Goal: Information Seeking & Learning: Learn about a topic

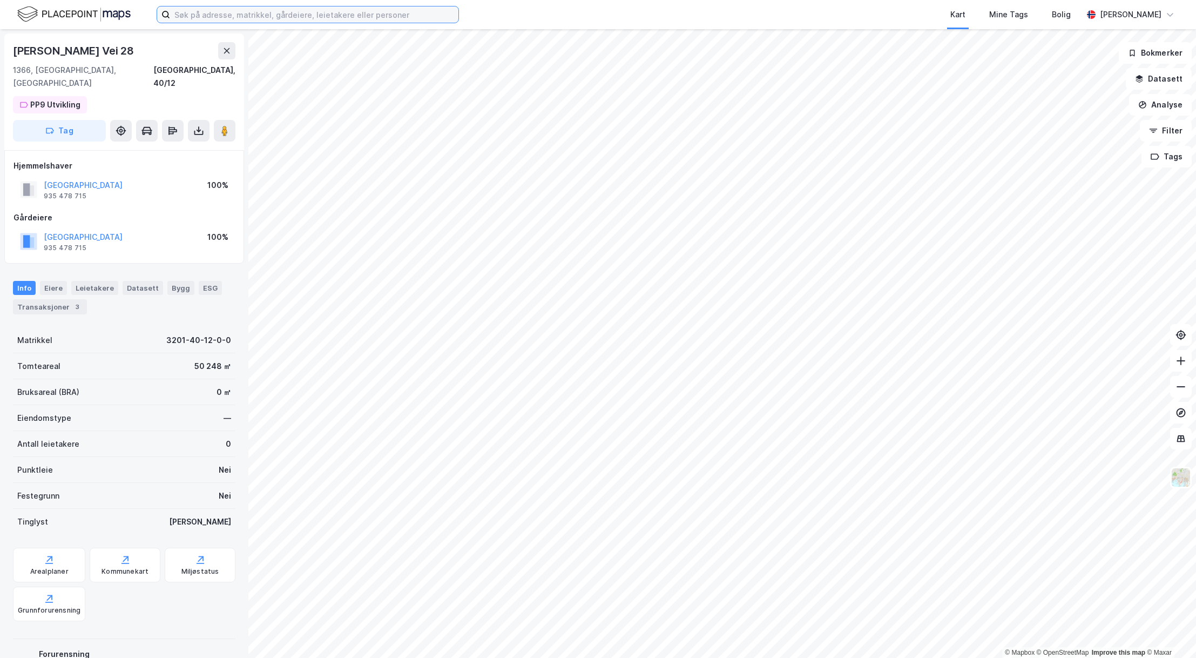
click at [197, 9] on input at bounding box center [314, 14] width 288 height 16
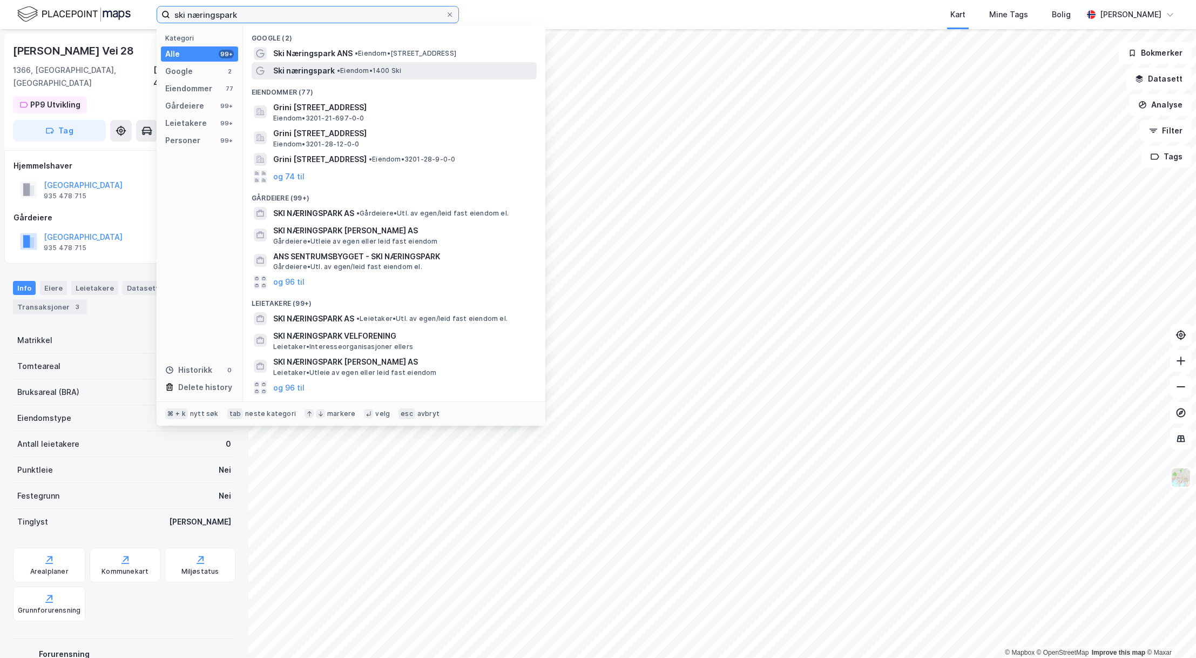
type input "ski næringspark"
click at [300, 65] on span "Ski næringspark" at bounding box center [304, 70] width 62 height 13
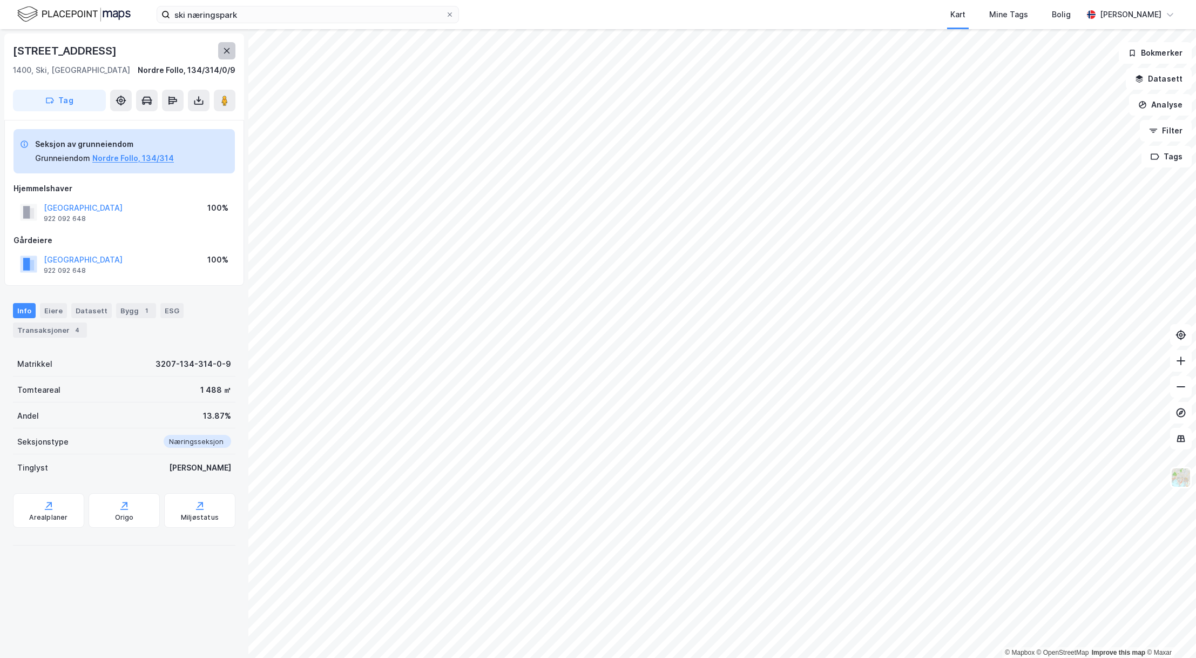
click at [229, 51] on icon at bounding box center [227, 50] width 9 height 9
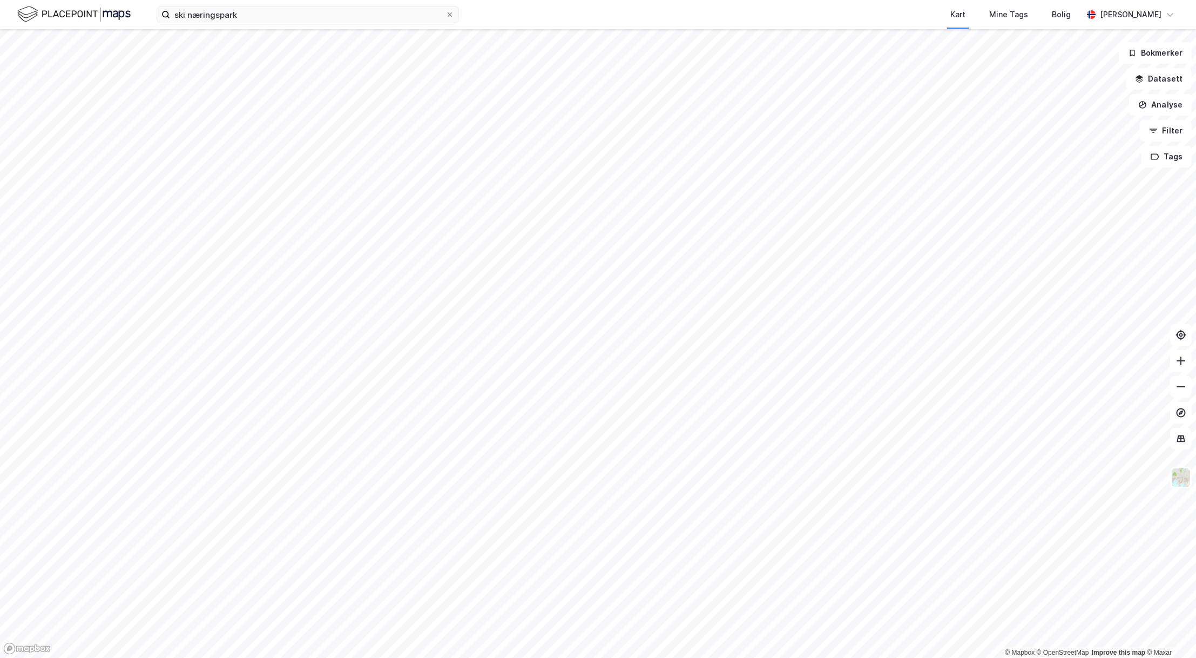
click at [479, 657] on html "ski næringspark Kart Mine Tags [PERSON_NAME] Mille [PERSON_NAME] © Mapbox © Ope…" at bounding box center [598, 329] width 1196 height 658
click at [593, 657] on html "ski næringspark Kart Mine Tags [PERSON_NAME] Mille [PERSON_NAME] © Mapbox © Ope…" at bounding box center [598, 329] width 1196 height 658
click at [1184, 389] on icon at bounding box center [1181, 386] width 11 height 11
click at [1178, 361] on icon at bounding box center [1181, 360] width 11 height 11
click at [1166, 126] on button "Filter" at bounding box center [1166, 131] width 52 height 22
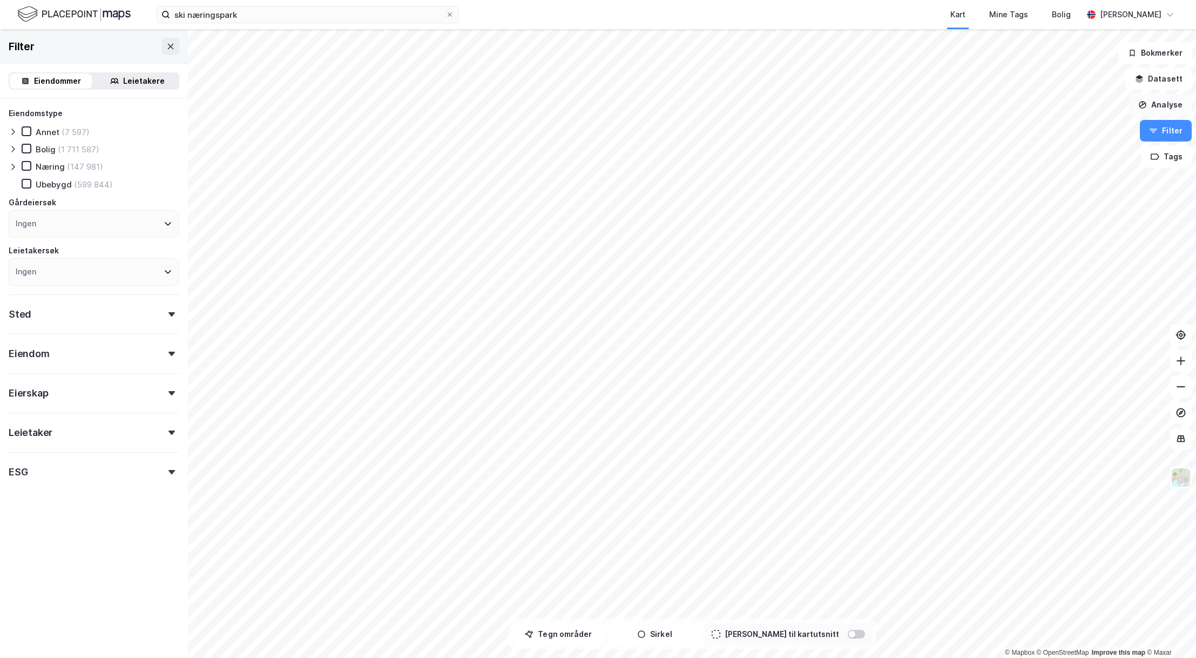
click at [1167, 114] on button "Analyse" at bounding box center [1160, 105] width 63 height 22
click at [1094, 129] on div "Tegn område" at bounding box center [1067, 127] width 94 height 9
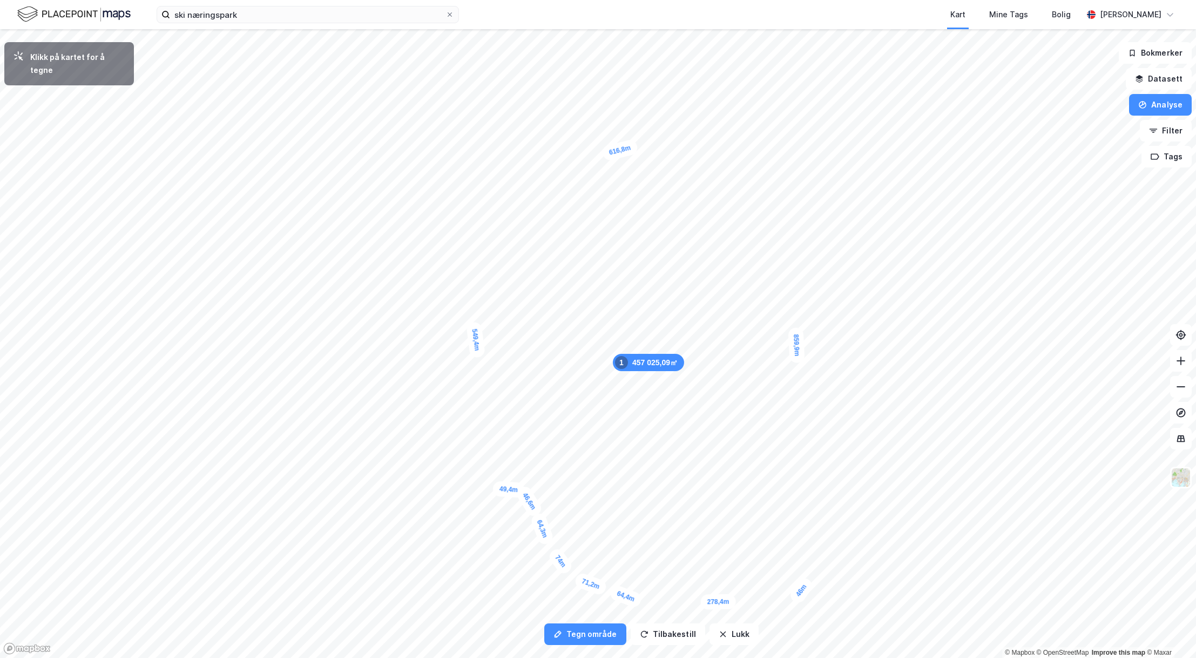
click at [809, 580] on div "46m" at bounding box center [802, 590] width 28 height 30
click at [898, 334] on div "46,1m" at bounding box center [887, 342] width 33 height 32
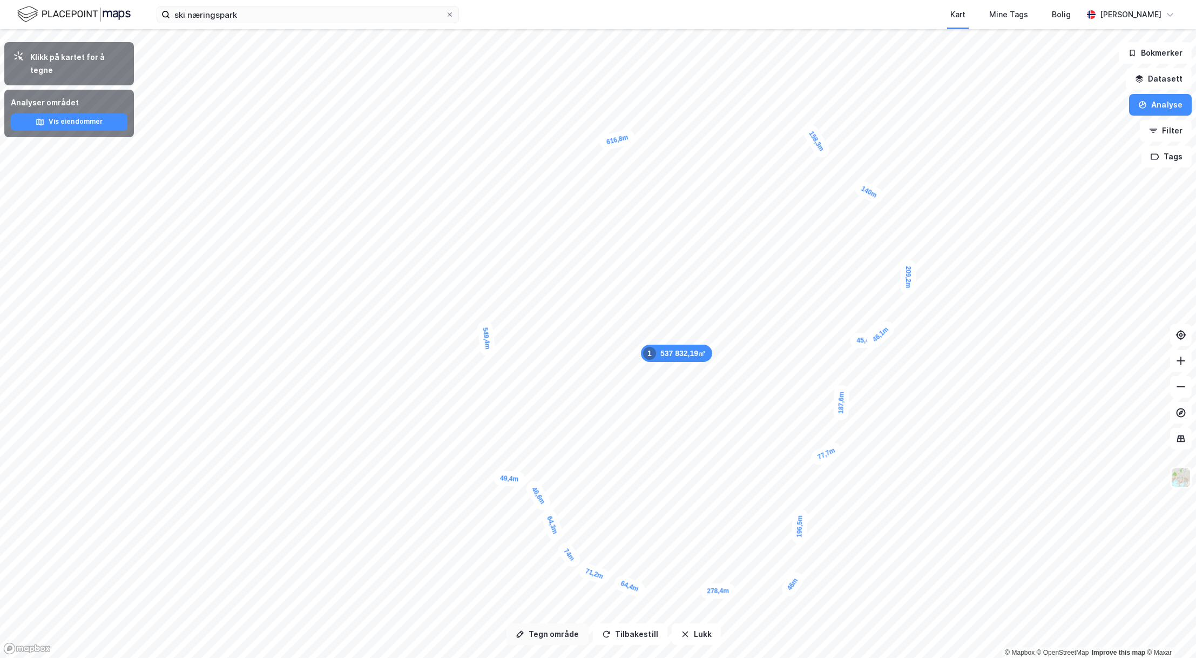
click at [536, 636] on button "Tegn område" at bounding box center [548, 634] width 82 height 22
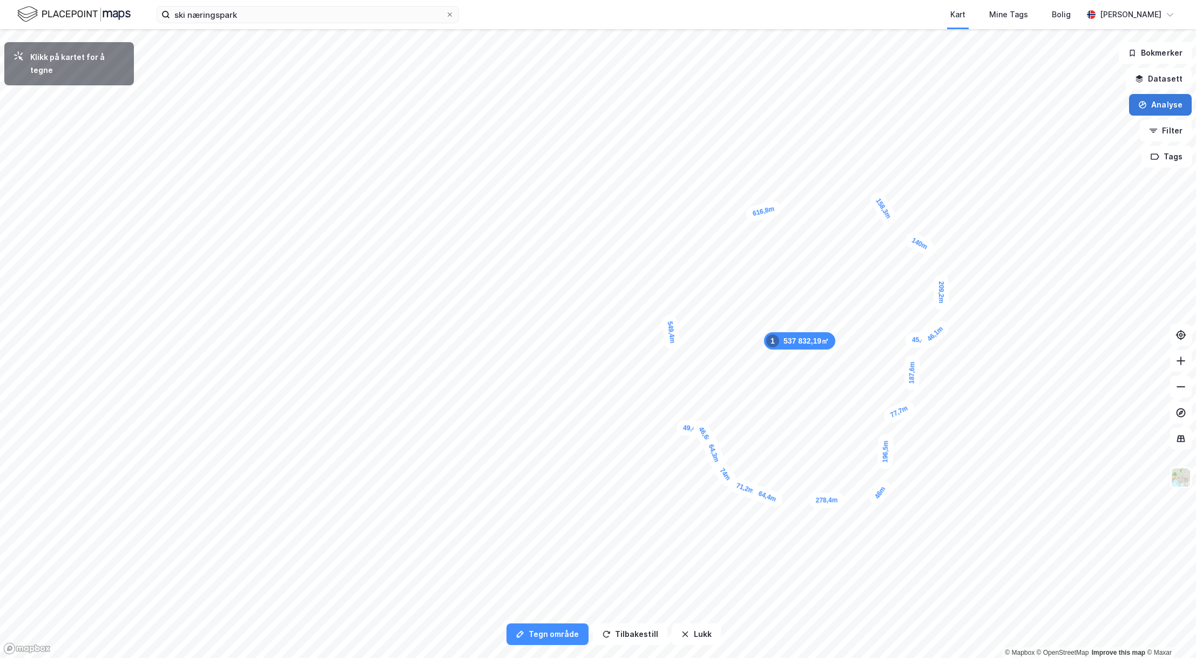
click at [1153, 102] on button "Analyse" at bounding box center [1160, 105] width 63 height 22
click at [1176, 131] on button "Filter" at bounding box center [1166, 131] width 52 height 22
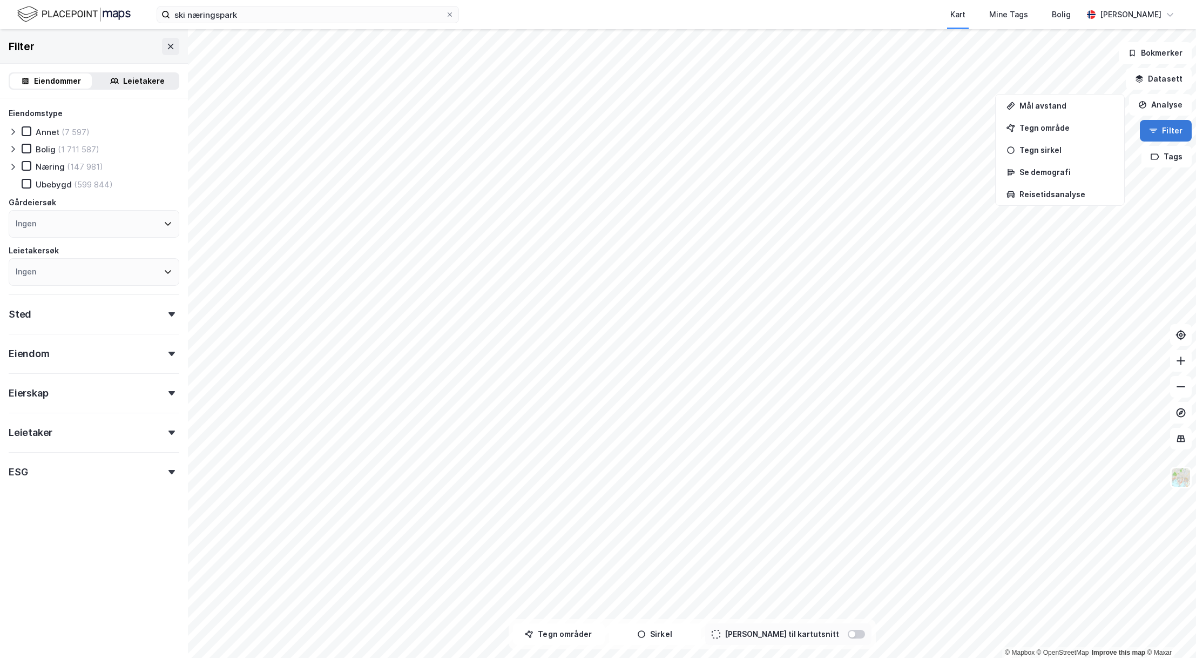
click at [1167, 131] on button "Filter" at bounding box center [1166, 131] width 52 height 22
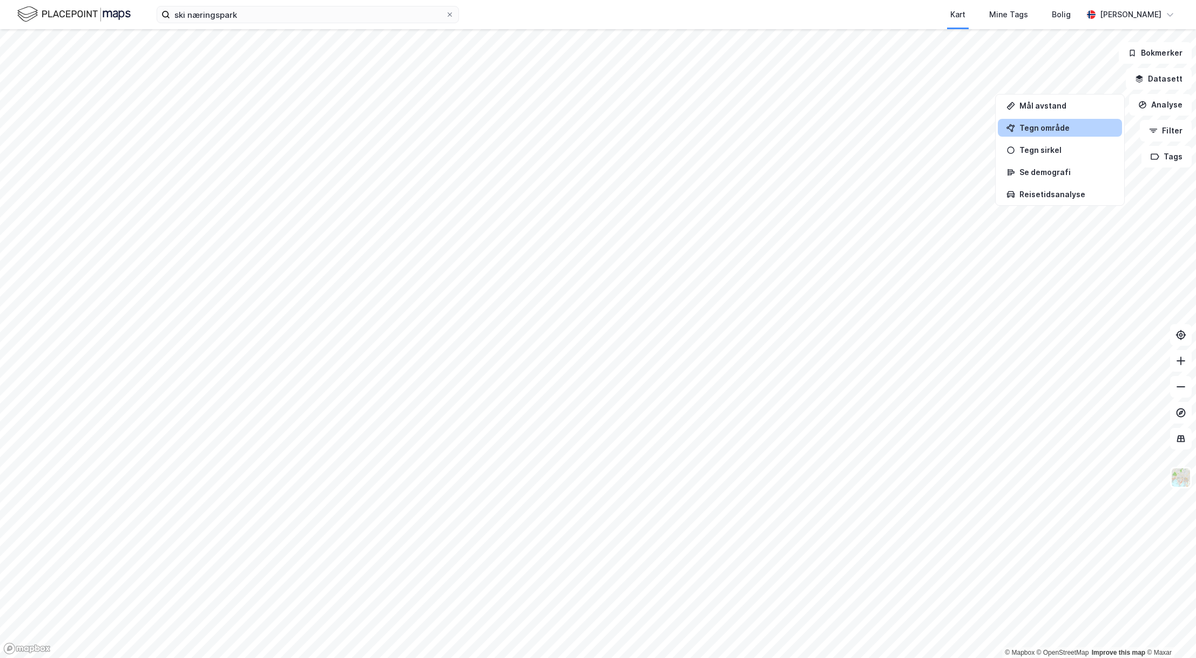
click at [1029, 129] on div "Tegn område" at bounding box center [1067, 127] width 94 height 9
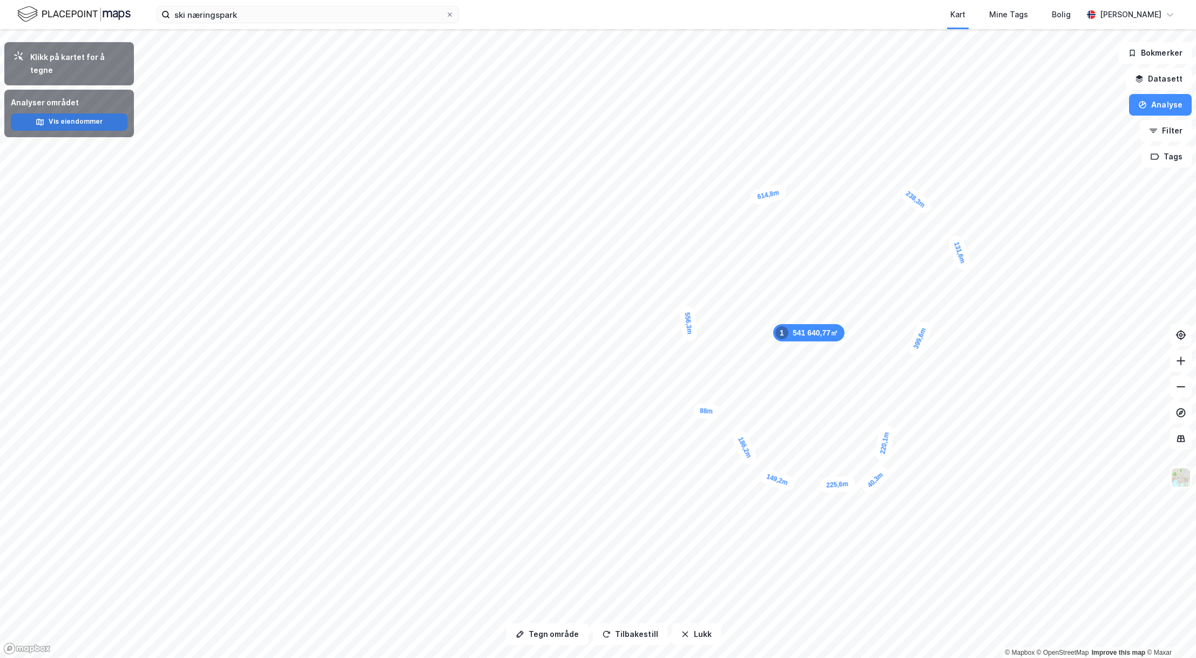
click at [80, 113] on button "Vis eiendommer" at bounding box center [69, 121] width 117 height 17
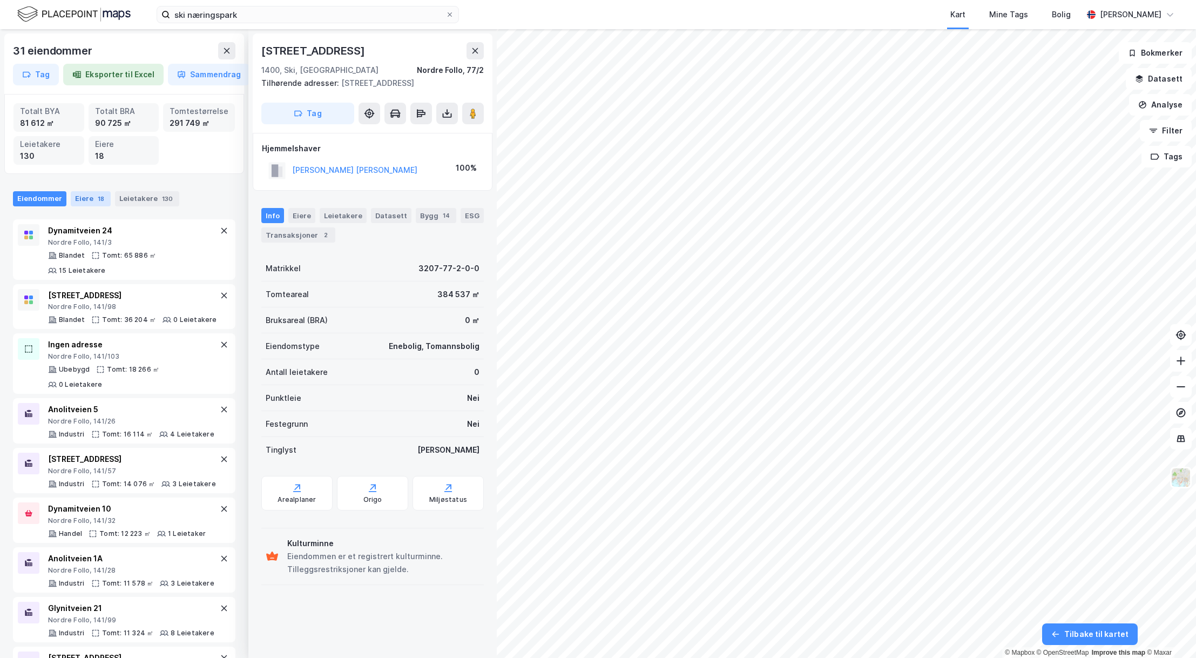
click at [82, 195] on div "Eiere 18" at bounding box center [91, 198] width 40 height 15
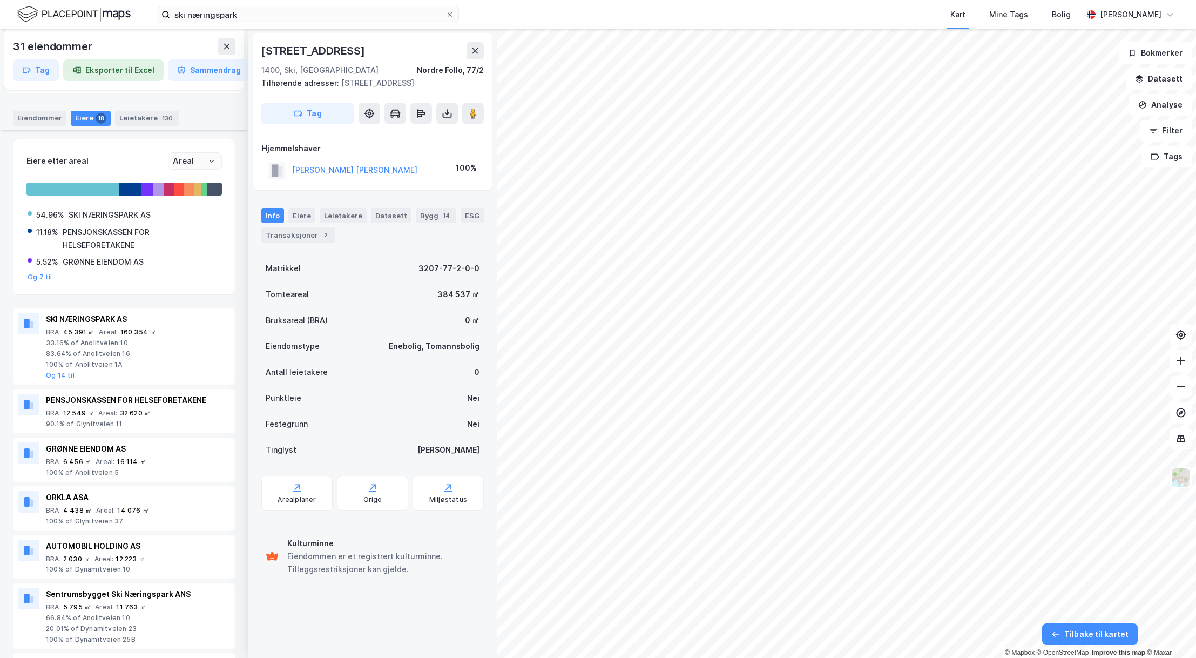
scroll to position [99, 0]
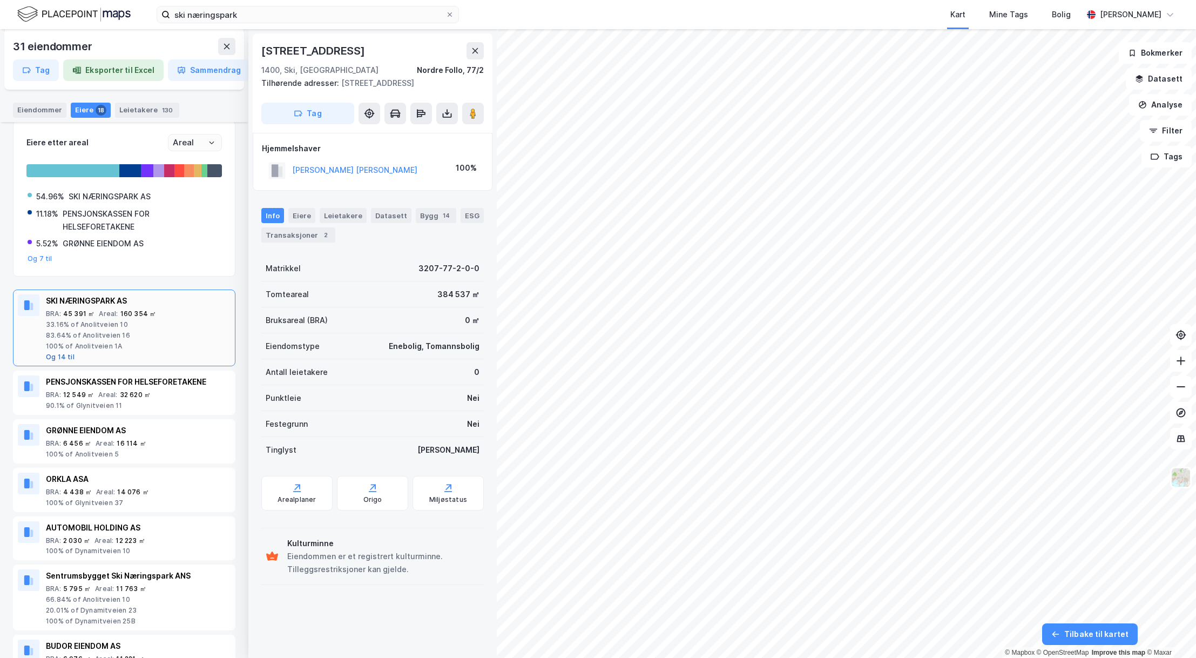
click at [60, 358] on button "Og 14 til" at bounding box center [60, 357] width 29 height 9
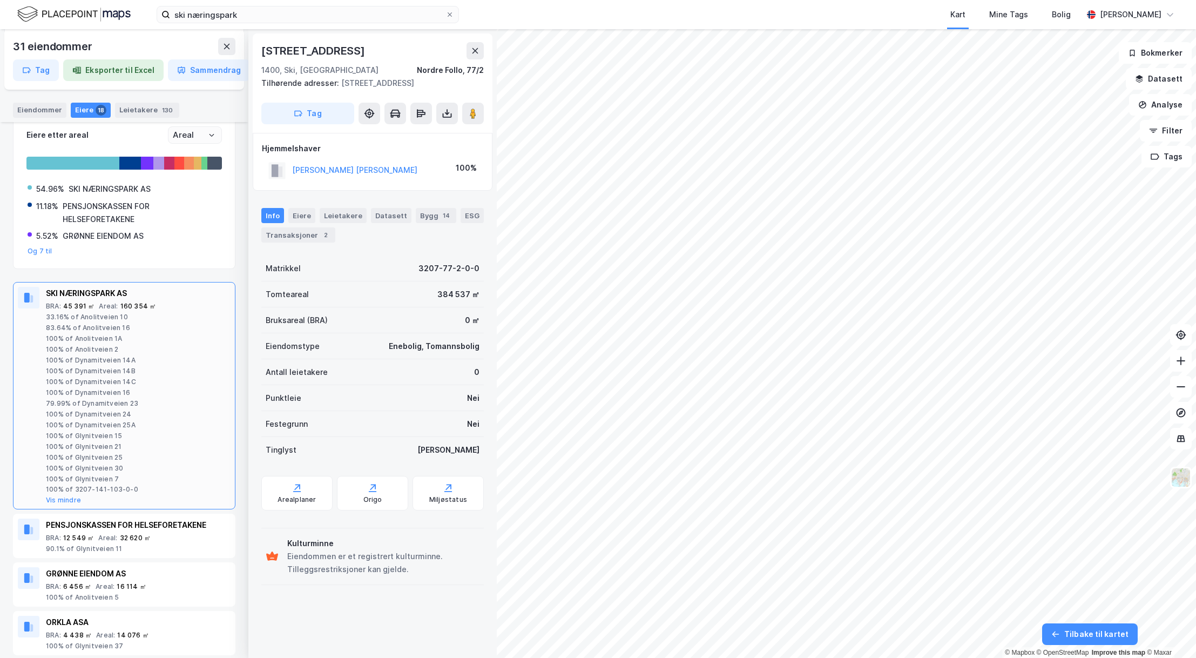
scroll to position [100, 0]
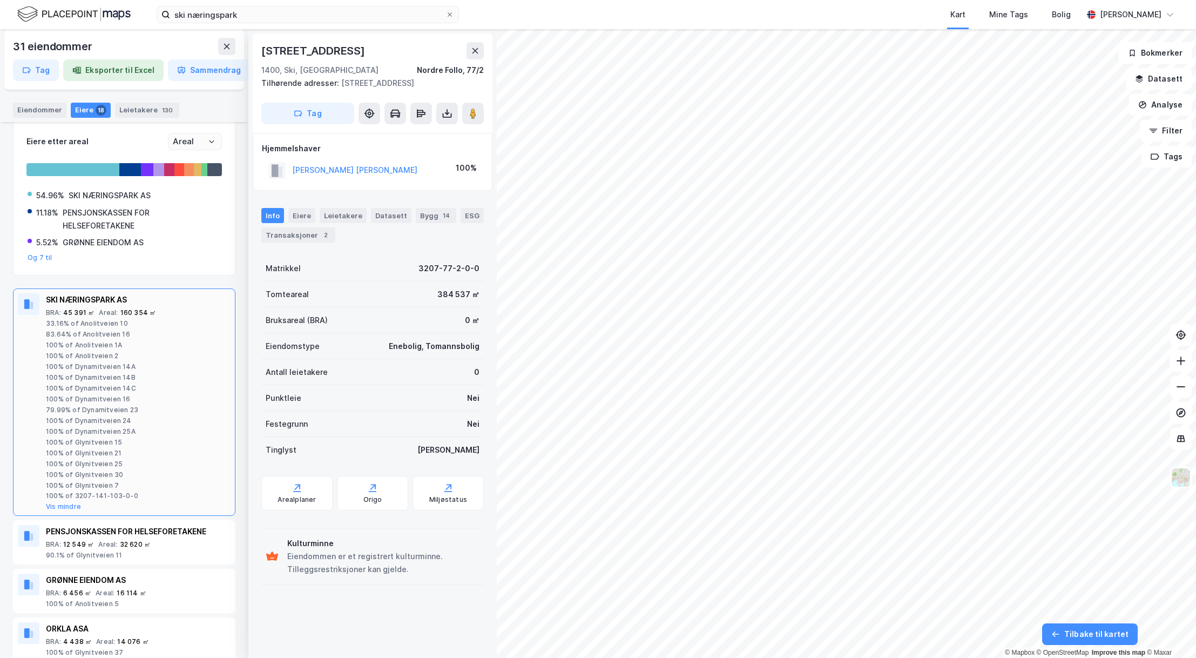
click at [146, 341] on div "100% of Anolitveien 1A" at bounding box center [138, 345] width 185 height 9
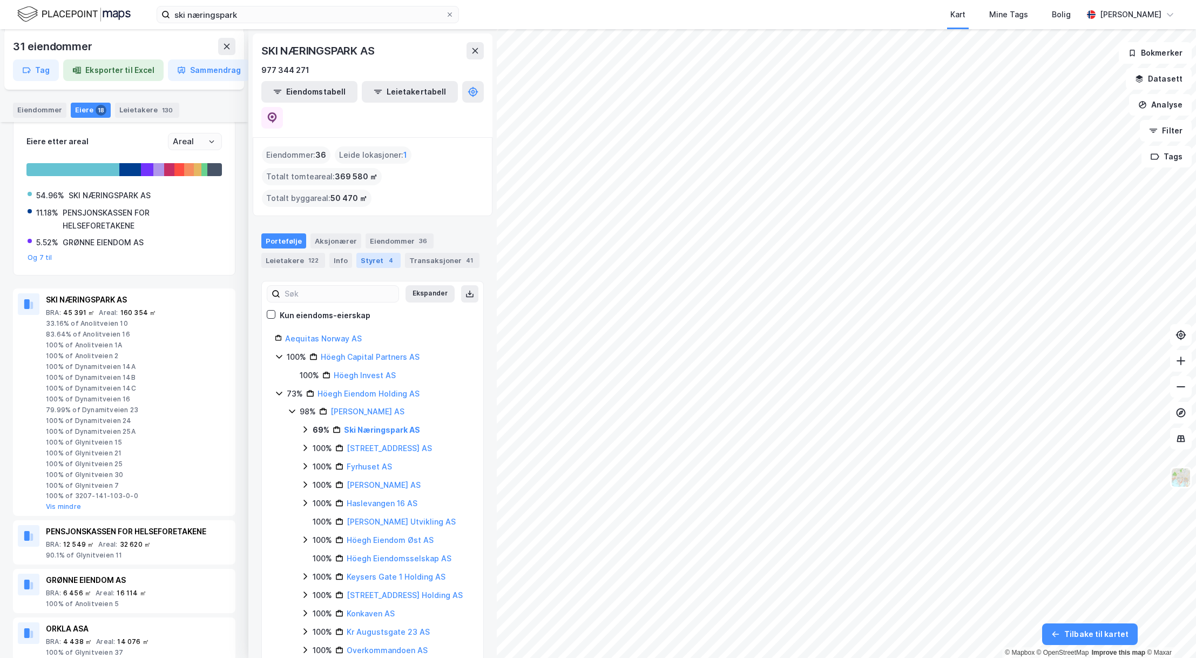
scroll to position [1, 0]
click at [370, 233] on div "Eiendommer 36" at bounding box center [400, 240] width 68 height 15
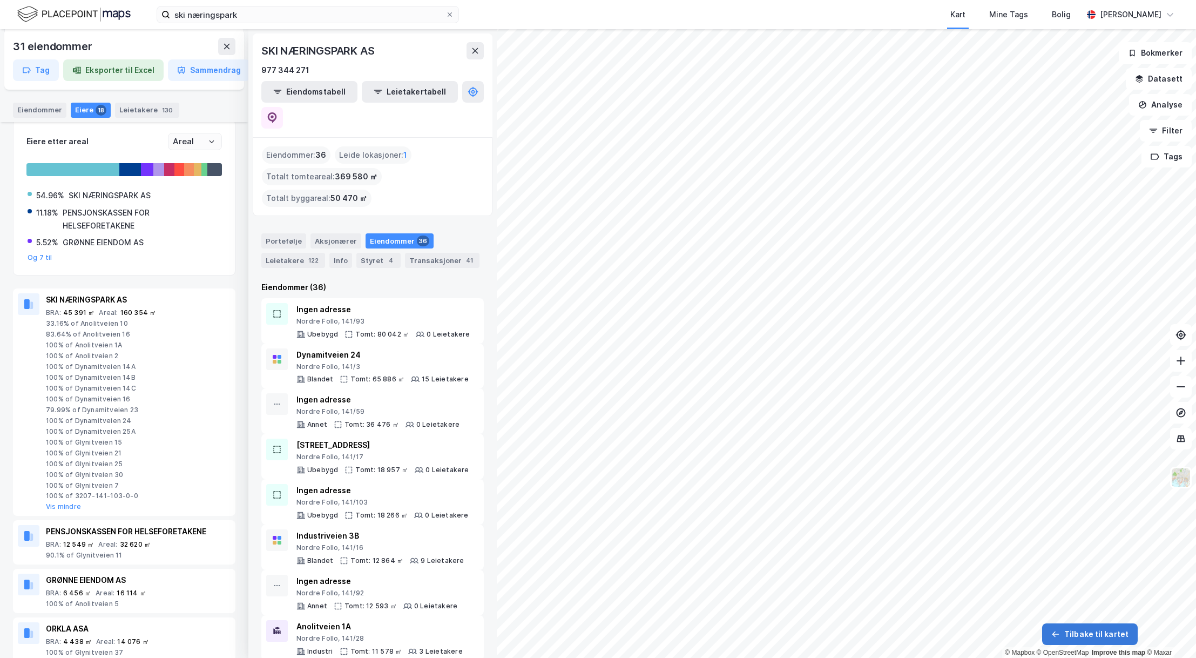
click at [1081, 638] on button "Tilbake til kartet" at bounding box center [1090, 634] width 96 height 22
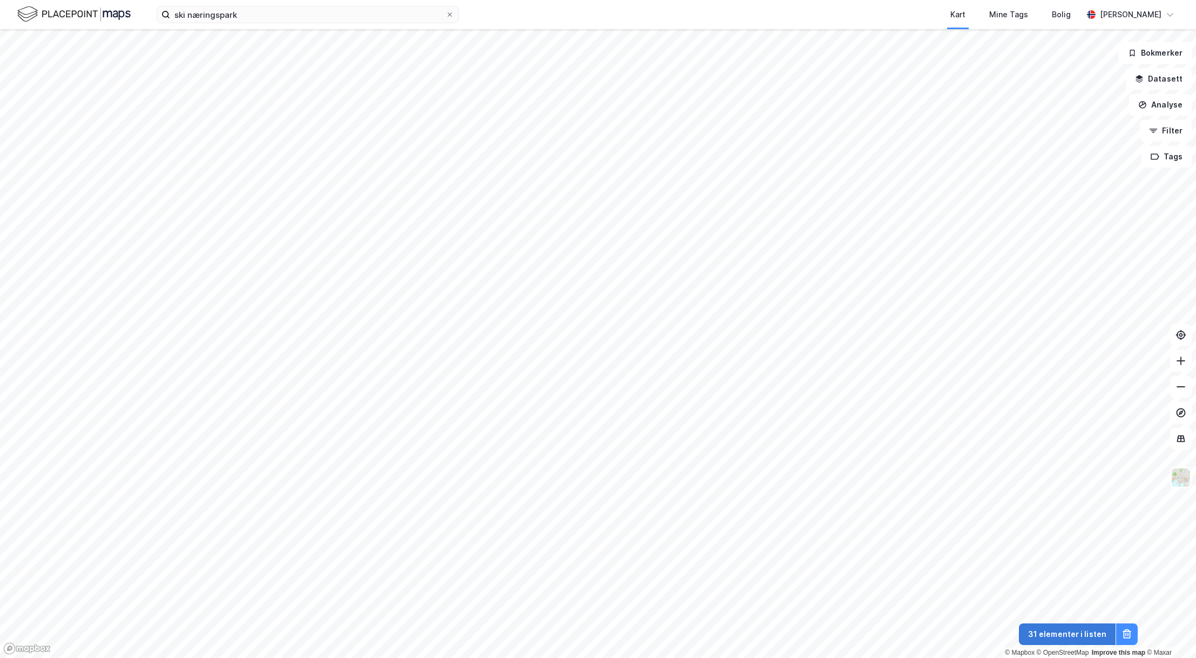
click at [1081, 637] on button "31 elementer i listen" at bounding box center [1067, 634] width 97 height 22
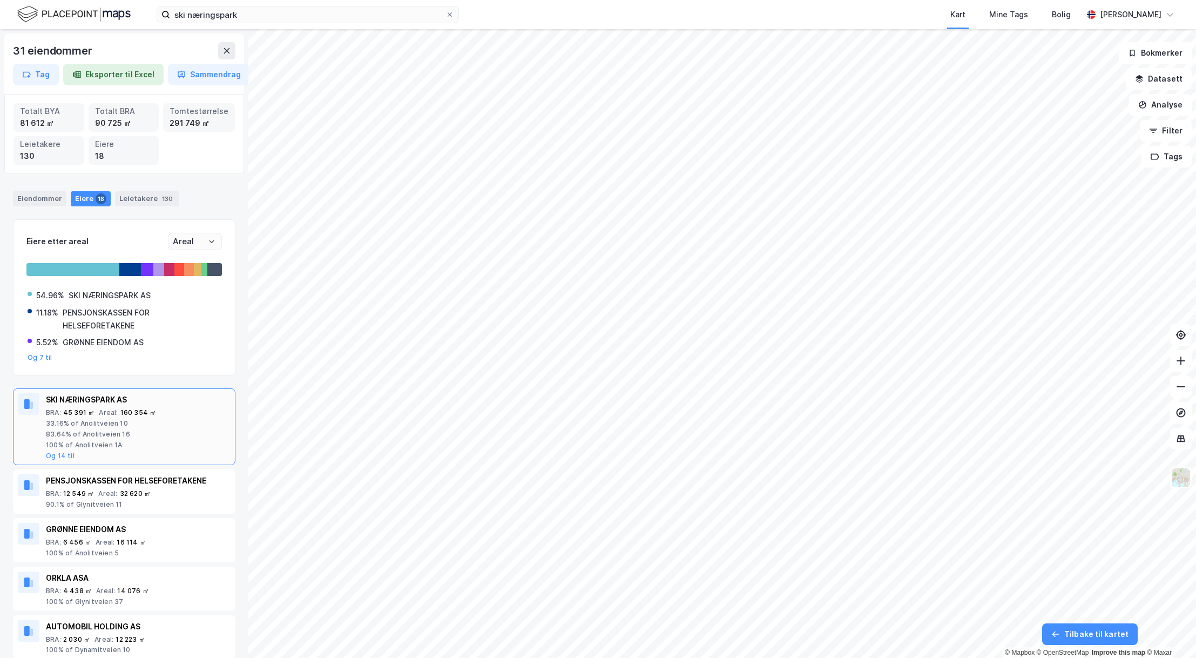
click at [66, 437] on div "83.64% of Anolitveien 16" at bounding box center [138, 434] width 185 height 9
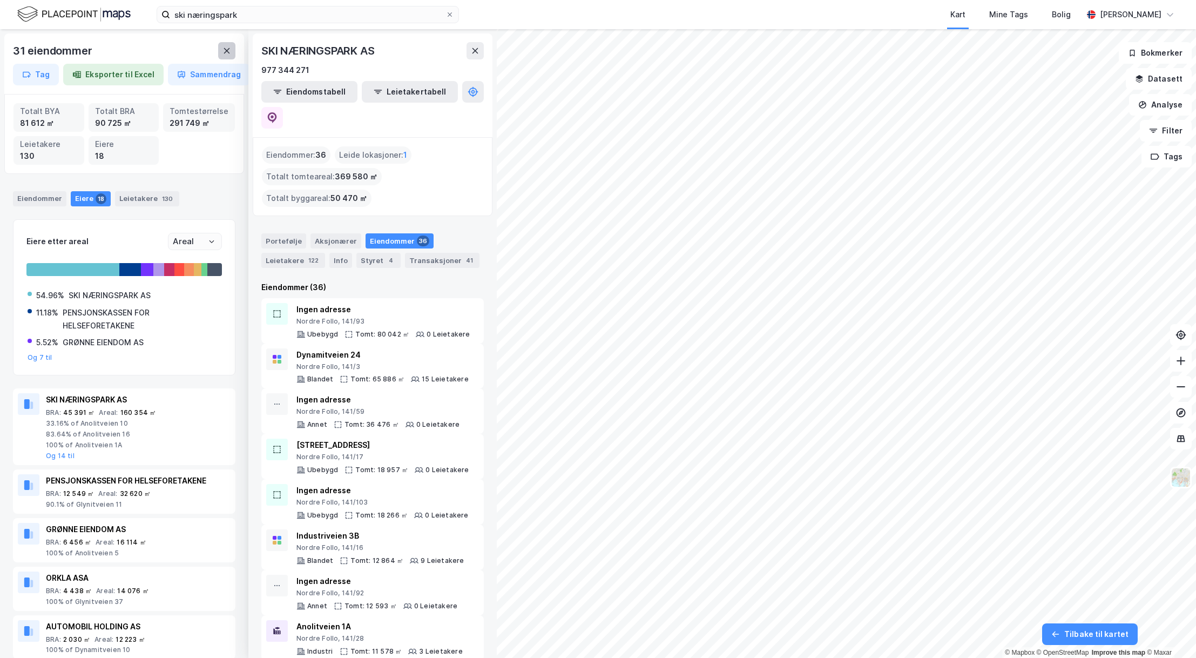
click at [227, 50] on icon at bounding box center [227, 50] width 6 height 5
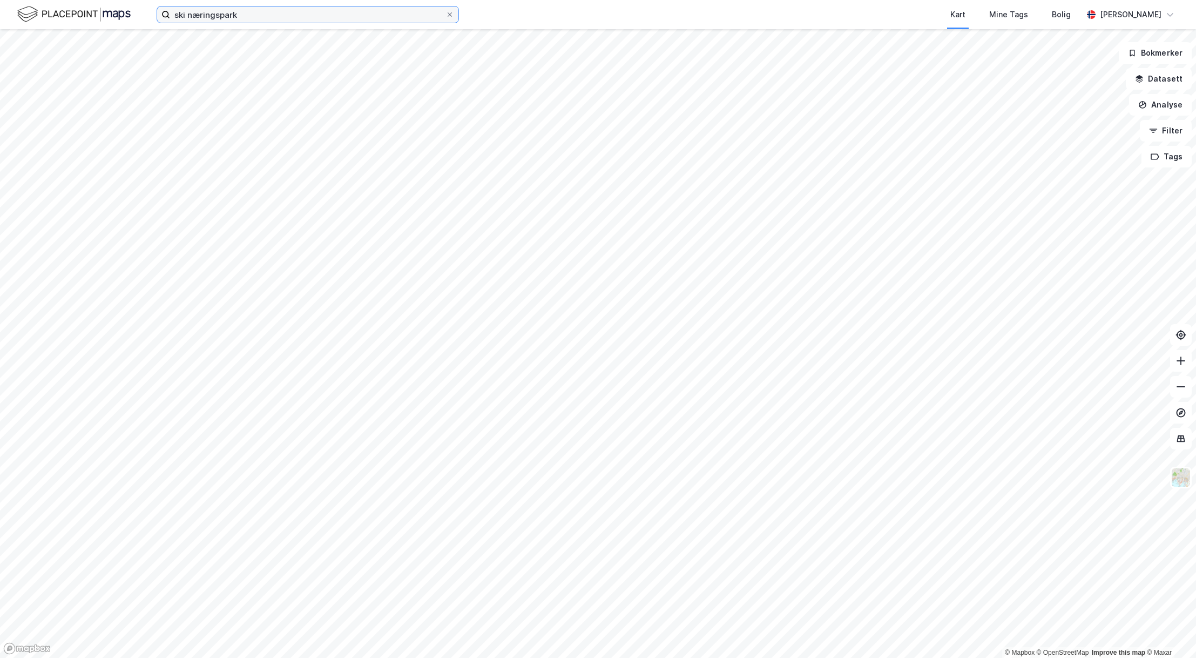
click at [257, 17] on input "ski næringspark" at bounding box center [307, 14] width 275 height 16
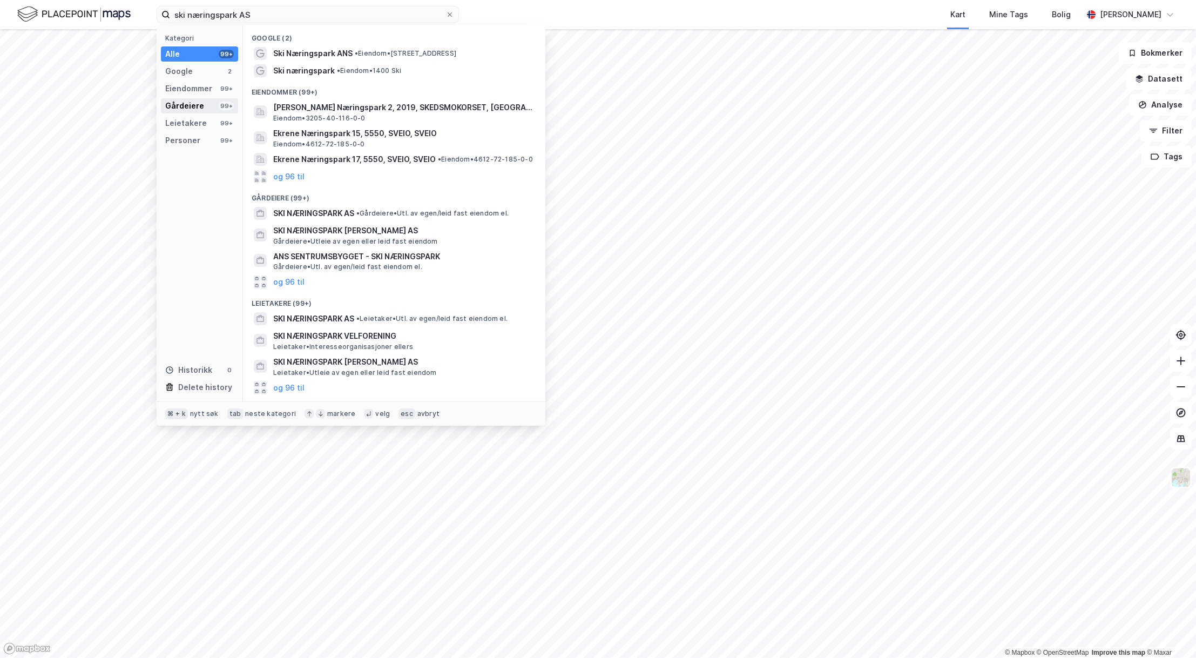
click at [183, 104] on div "Gårdeiere" at bounding box center [184, 105] width 39 height 13
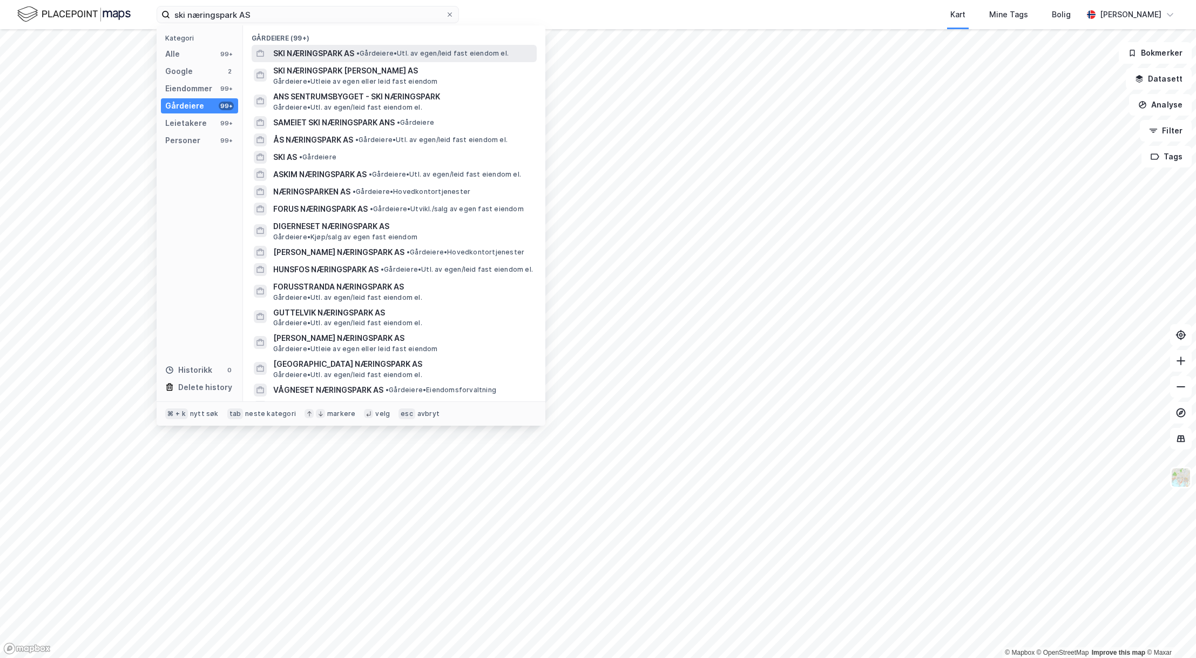
click at [286, 56] on span "SKI NÆRINGSPARK AS" at bounding box center [313, 53] width 81 height 13
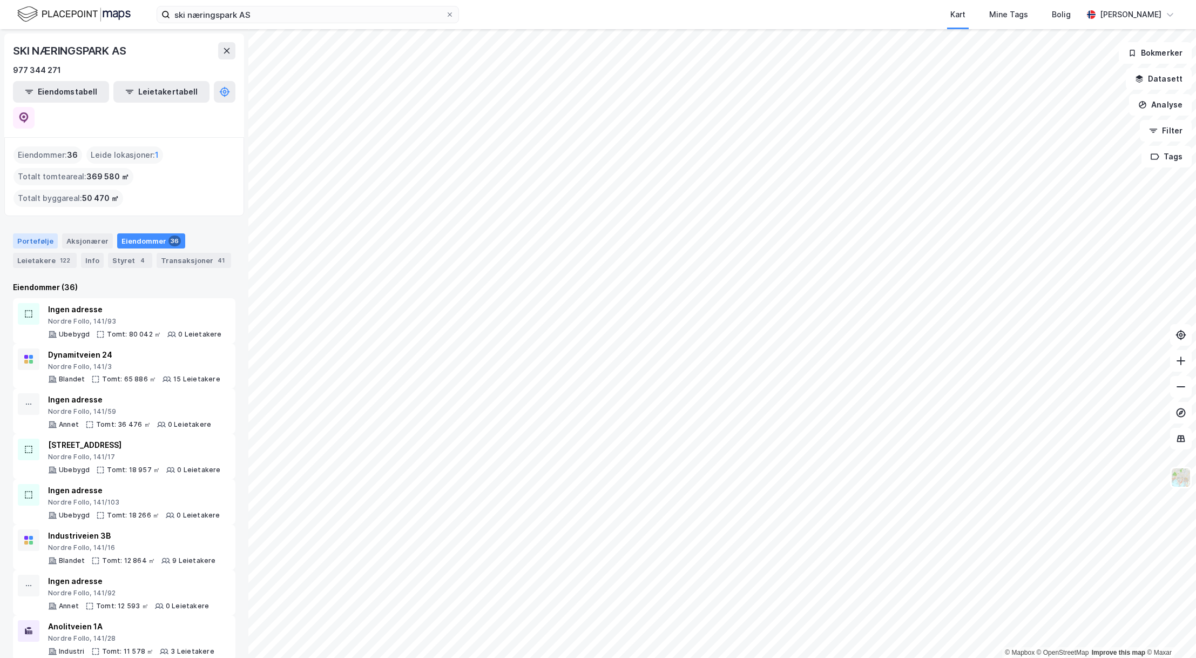
click at [35, 233] on div "Portefølje" at bounding box center [35, 240] width 45 height 15
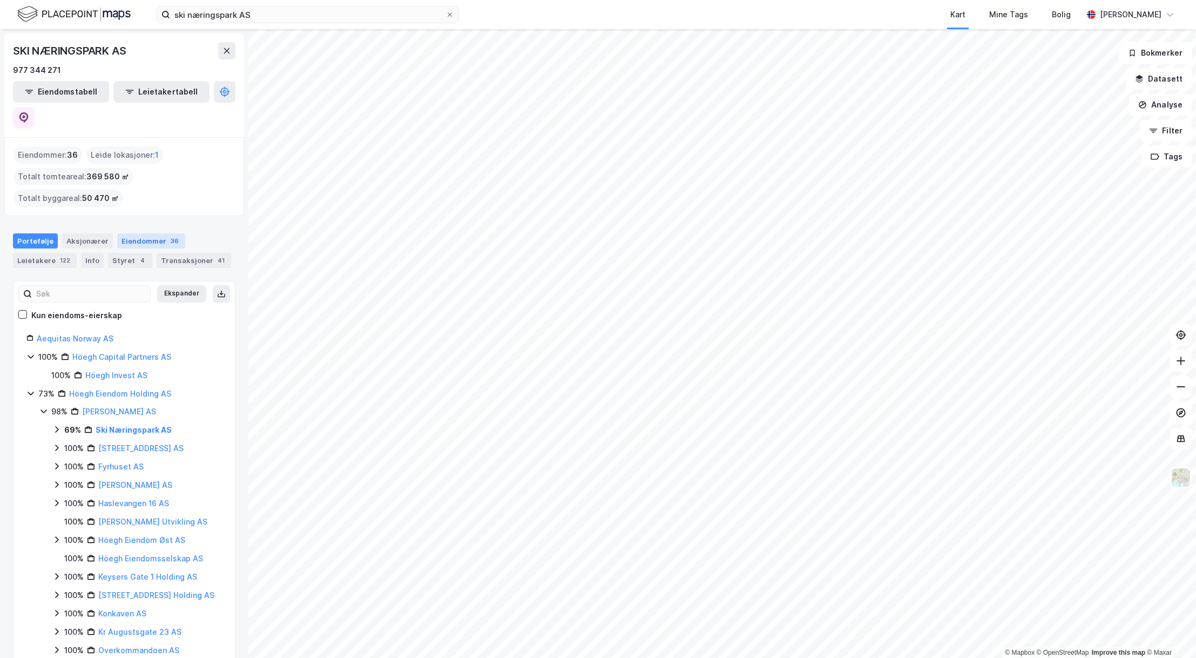
click at [134, 233] on div "Eiendommer 36" at bounding box center [151, 240] width 68 height 15
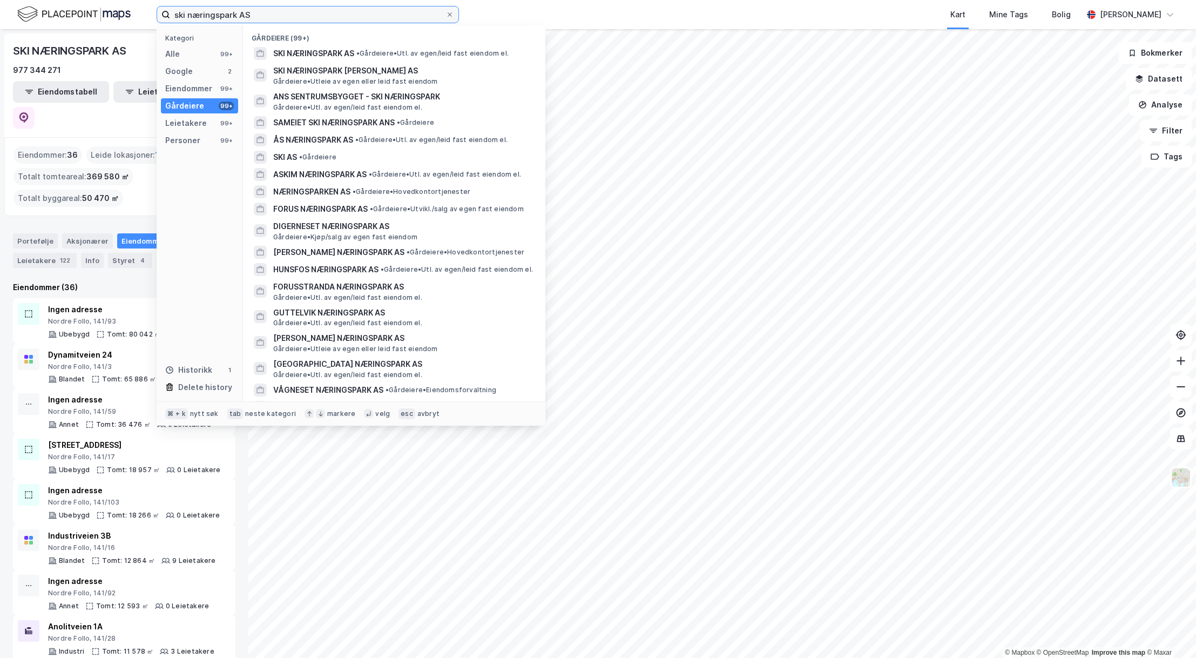
drag, startPoint x: 262, startPoint y: 14, endPoint x: 149, endPoint y: 3, distance: 113.4
click at [149, 3] on div "ski næringspark AS Kategori Alle 99+ Google 2 Eiendommer 99+ Gårdeiere 99+ Leie…" at bounding box center [598, 14] width 1196 height 29
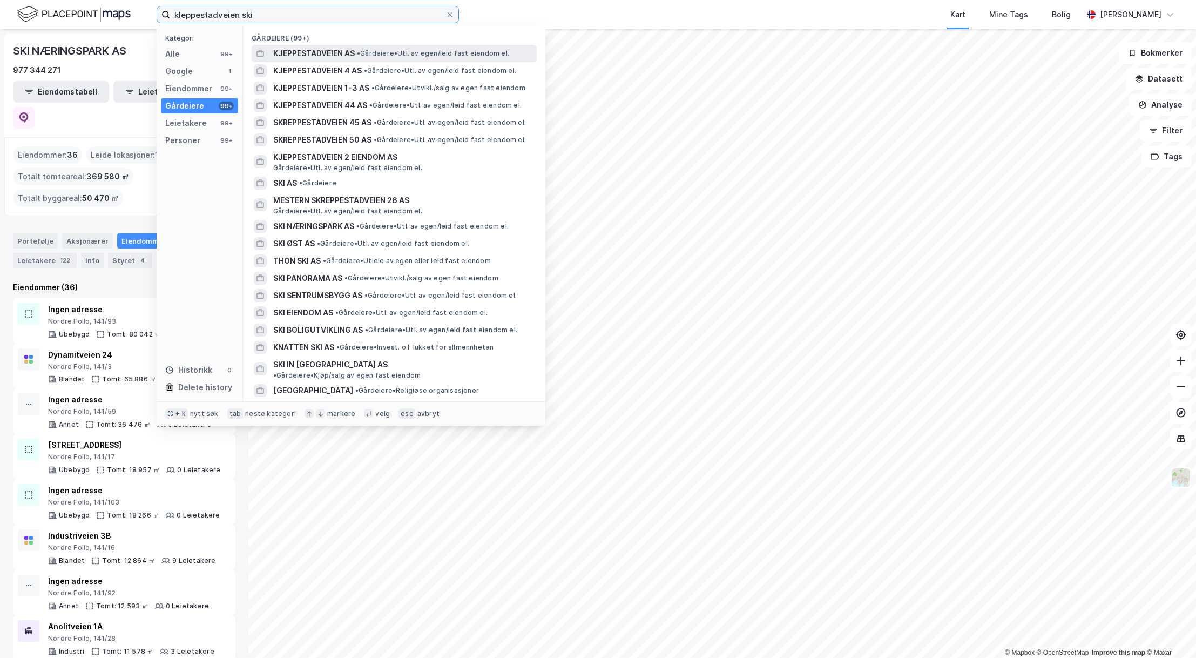
type input "kleppestadveien ski"
click at [302, 59] on span "KJEPPESTADVEIEN AS" at bounding box center [314, 53] width 82 height 13
